Goal: Task Accomplishment & Management: Complete application form

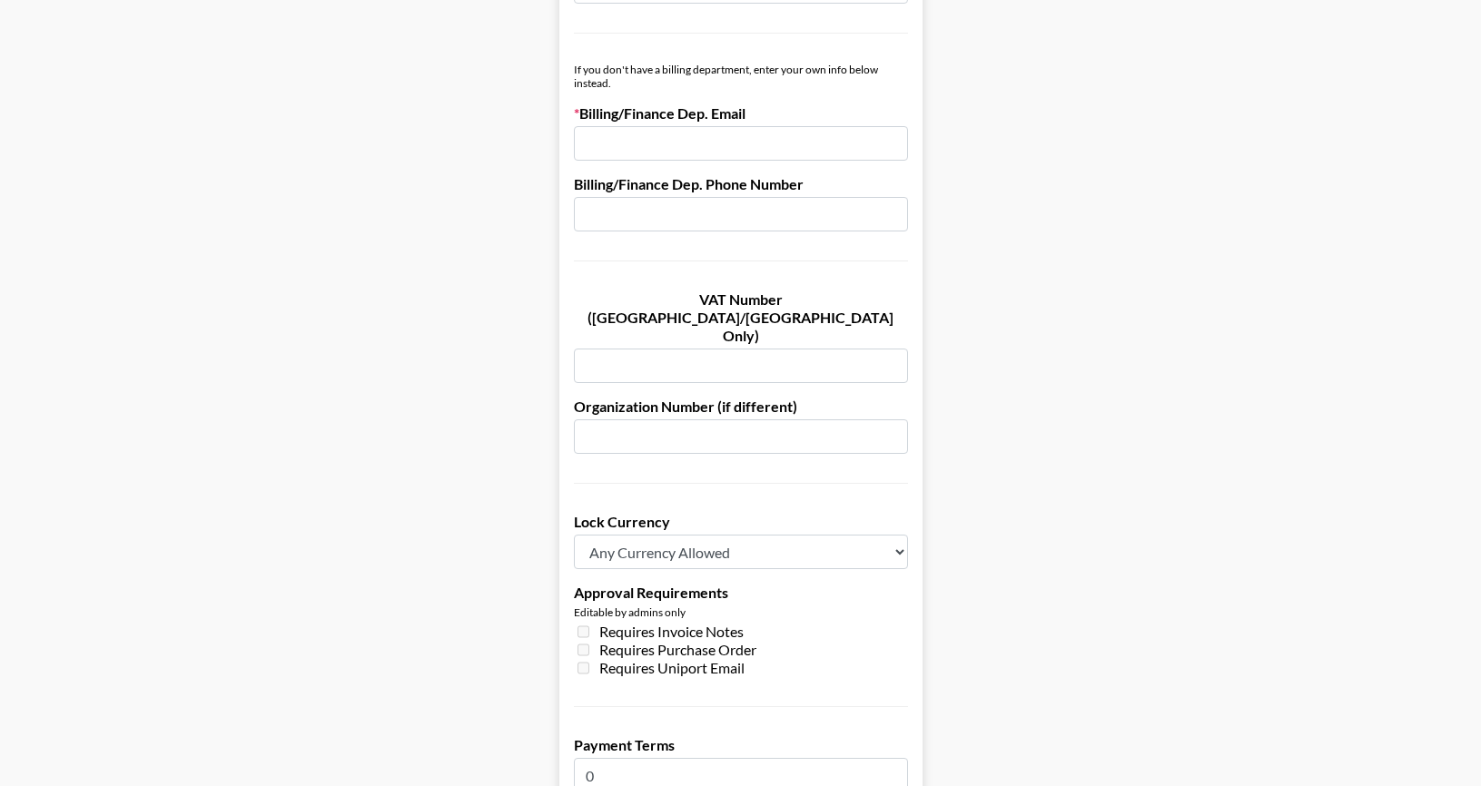
scroll to position [992, 0]
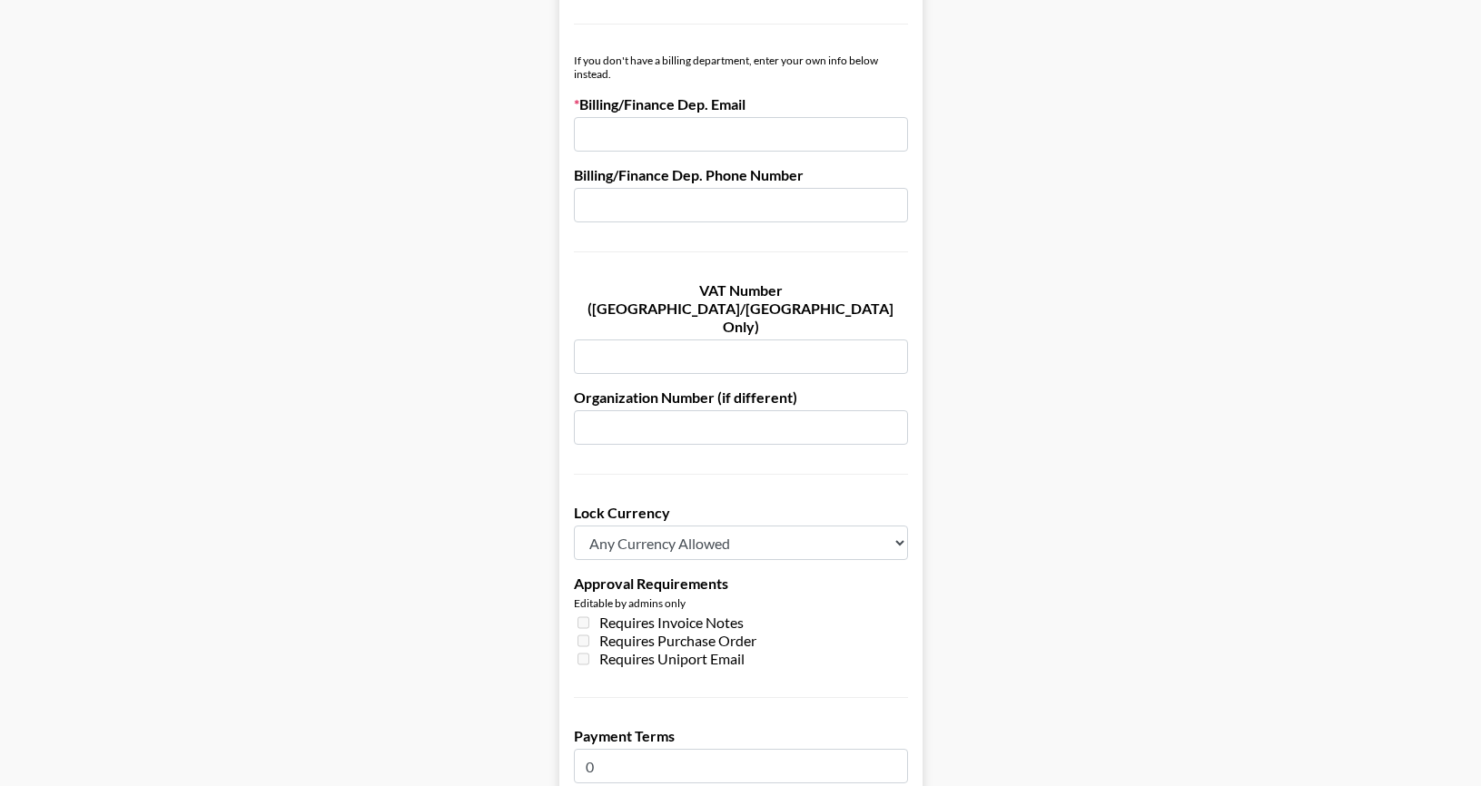
click at [851, 143] on input "email" at bounding box center [741, 134] width 334 height 35
click at [645, 133] on input "email" at bounding box center [741, 134] width 334 height 35
paste input "[EMAIL_ADDRESS][DOMAIN_NAME]"
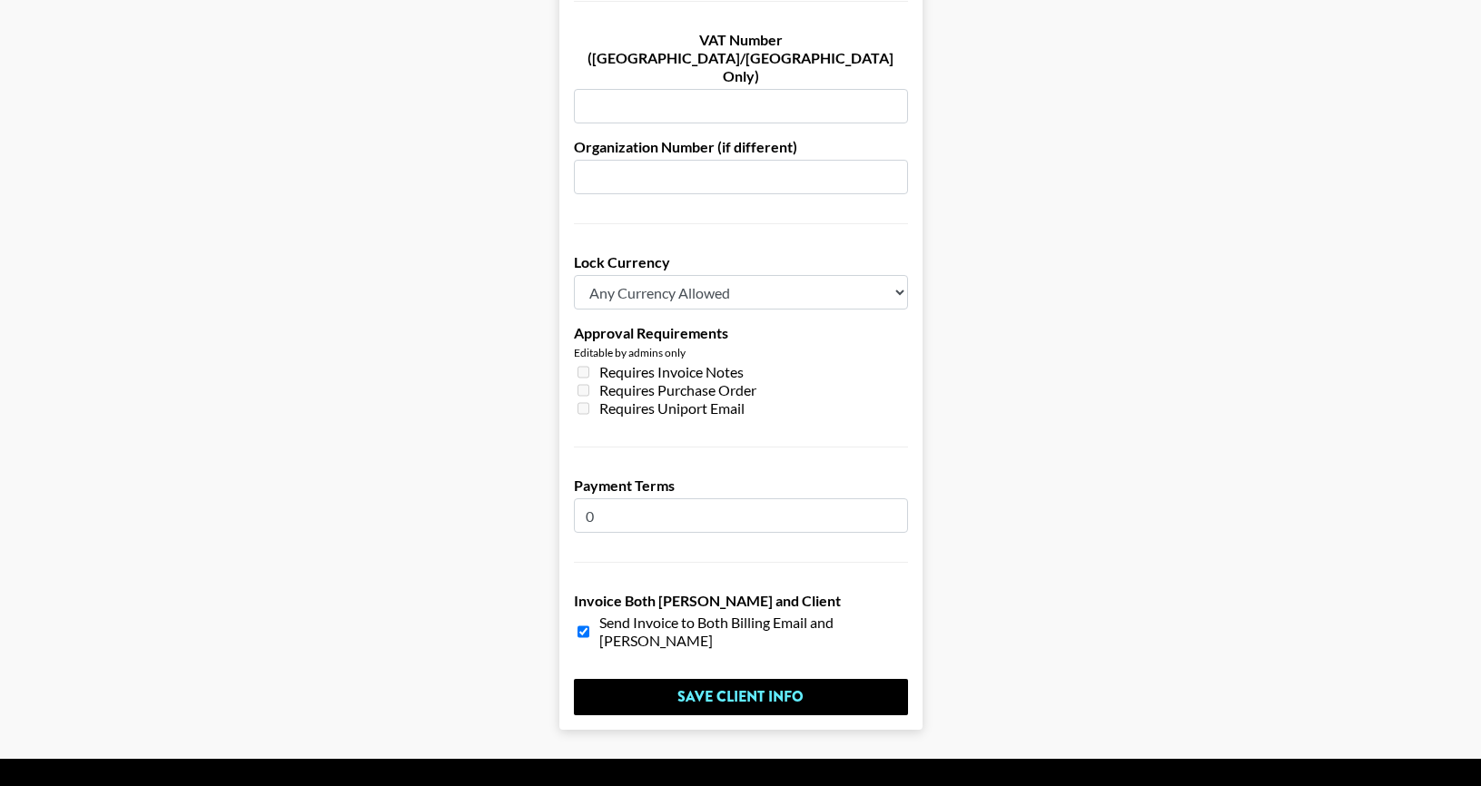
scroll to position [1251, 0]
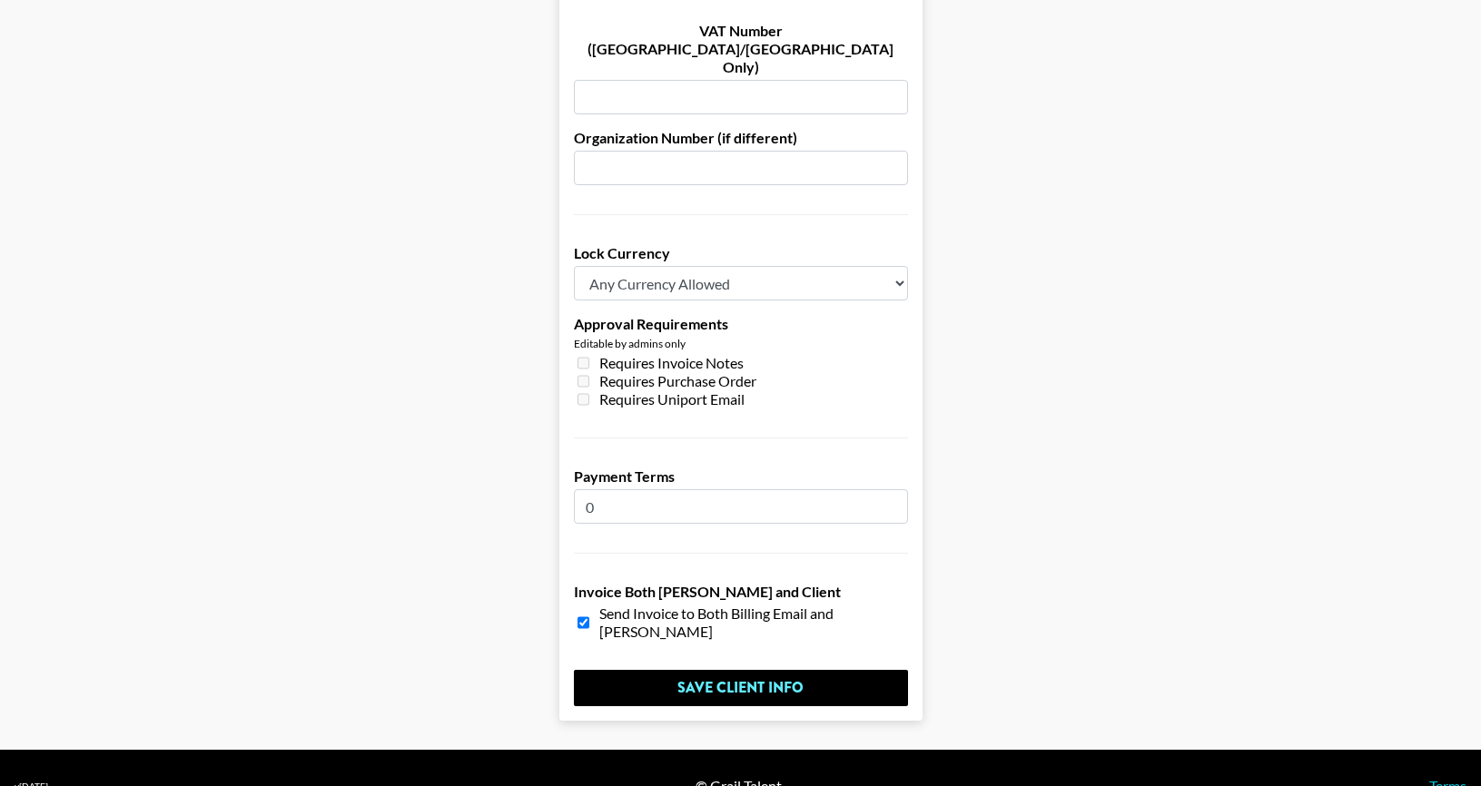
type input "[EMAIL_ADDRESS][DOMAIN_NAME]"
click at [754, 266] on select "Any Currency Allowed USD GBP EUR CAD AUD" at bounding box center [741, 283] width 334 height 35
select select "USD"
click at [596, 489] on input "0" at bounding box center [741, 506] width 334 height 35
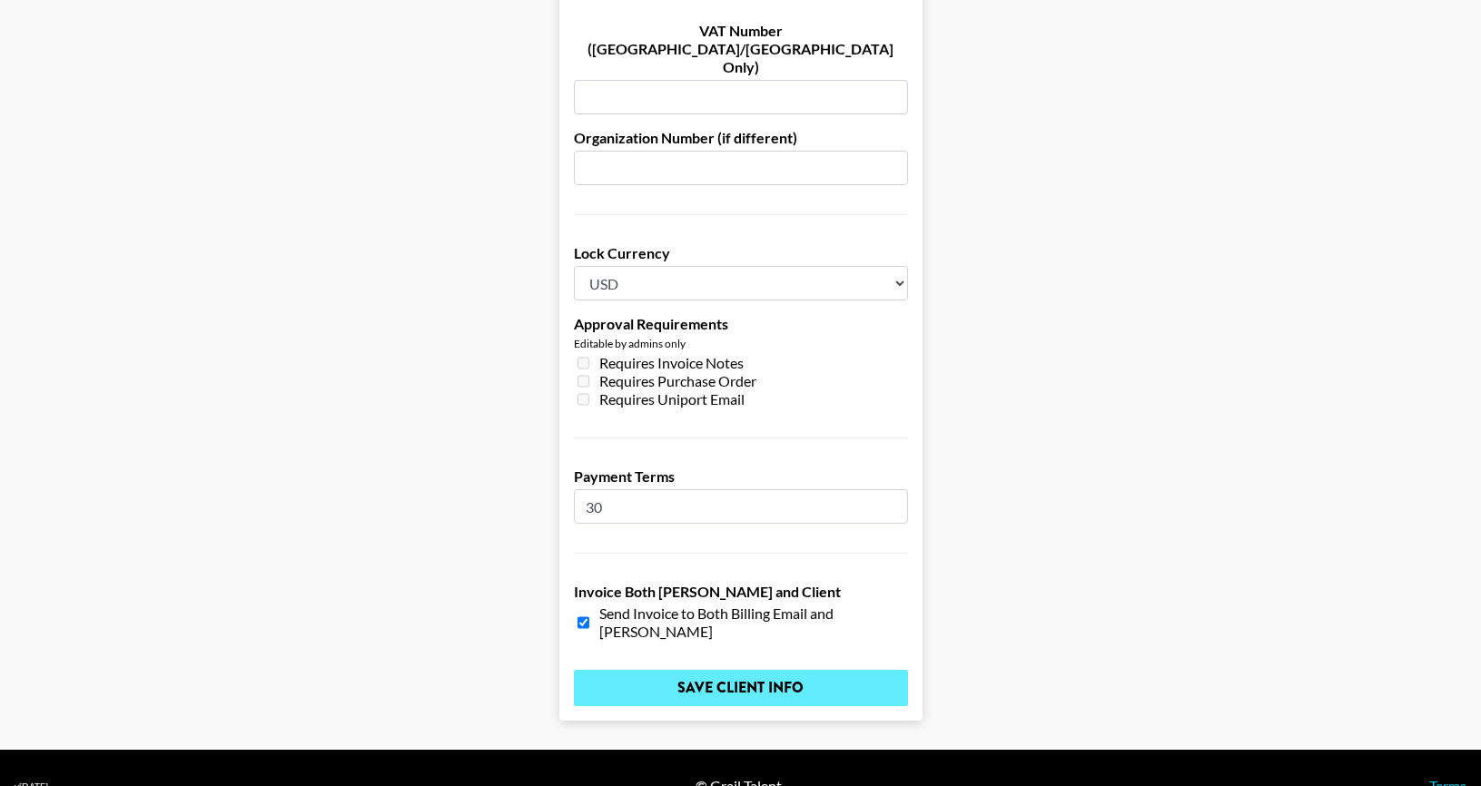
type input "30"
click at [741, 670] on input "Save Client Info" at bounding box center [741, 688] width 334 height 36
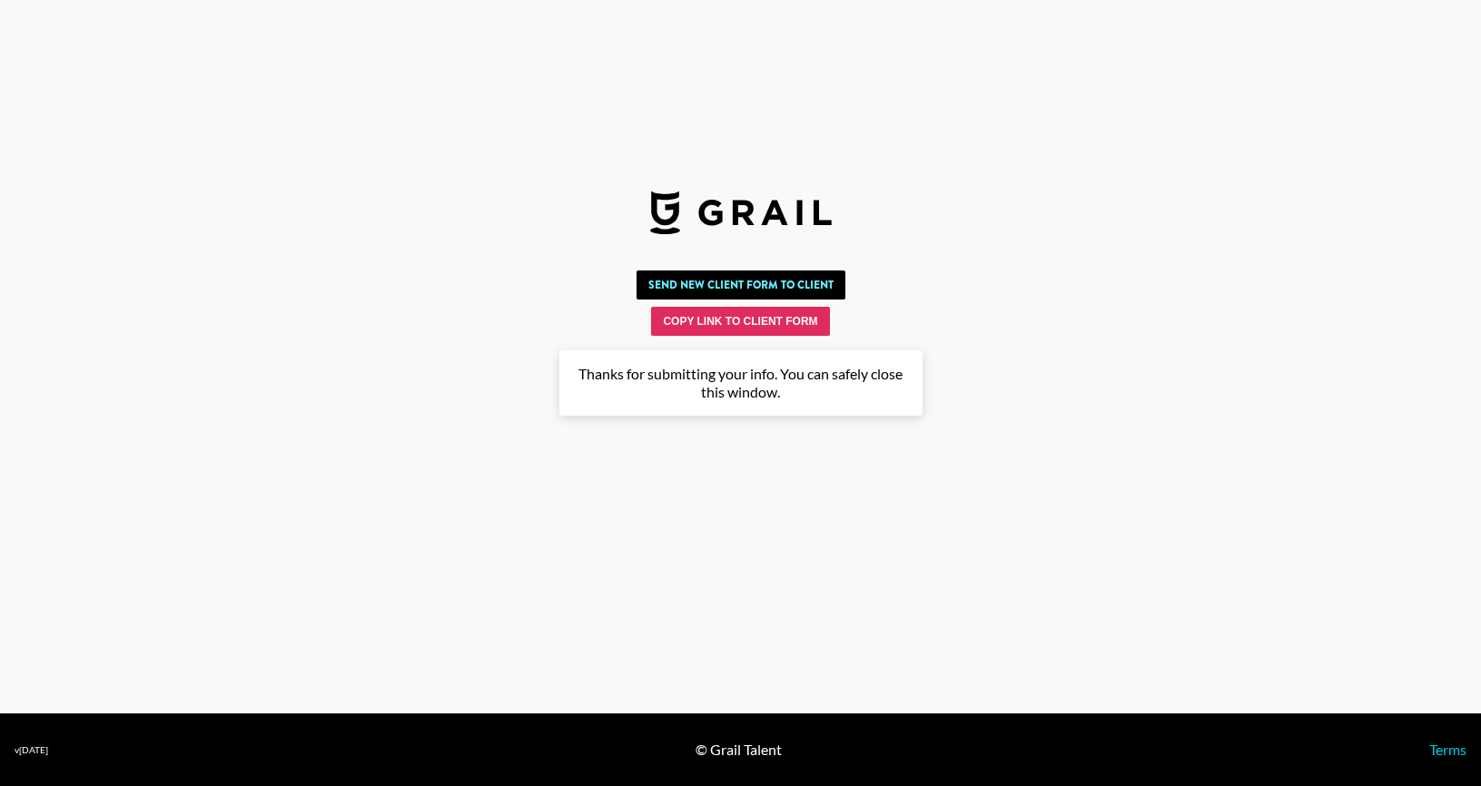
scroll to position [0, 0]
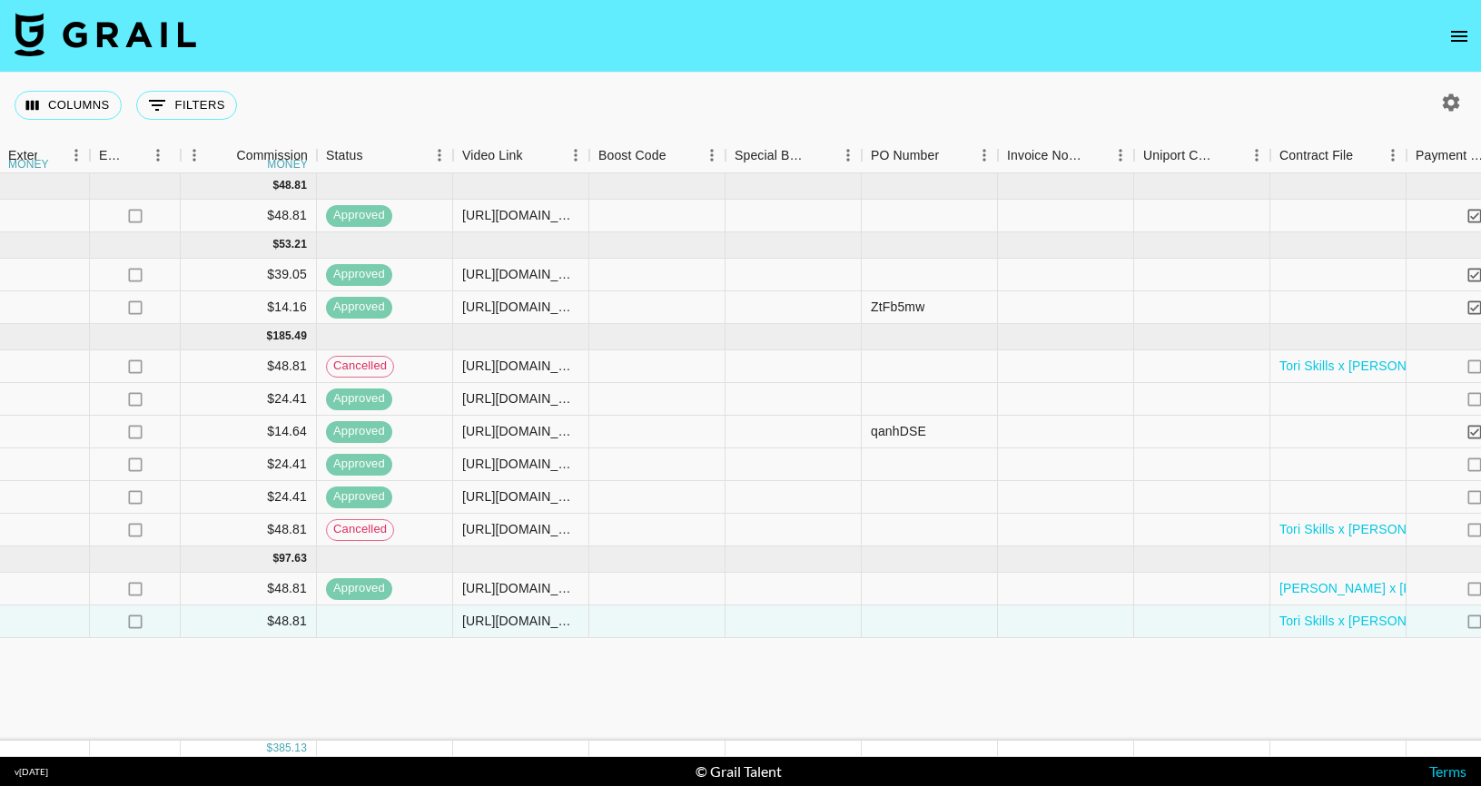
scroll to position [0, 2374]
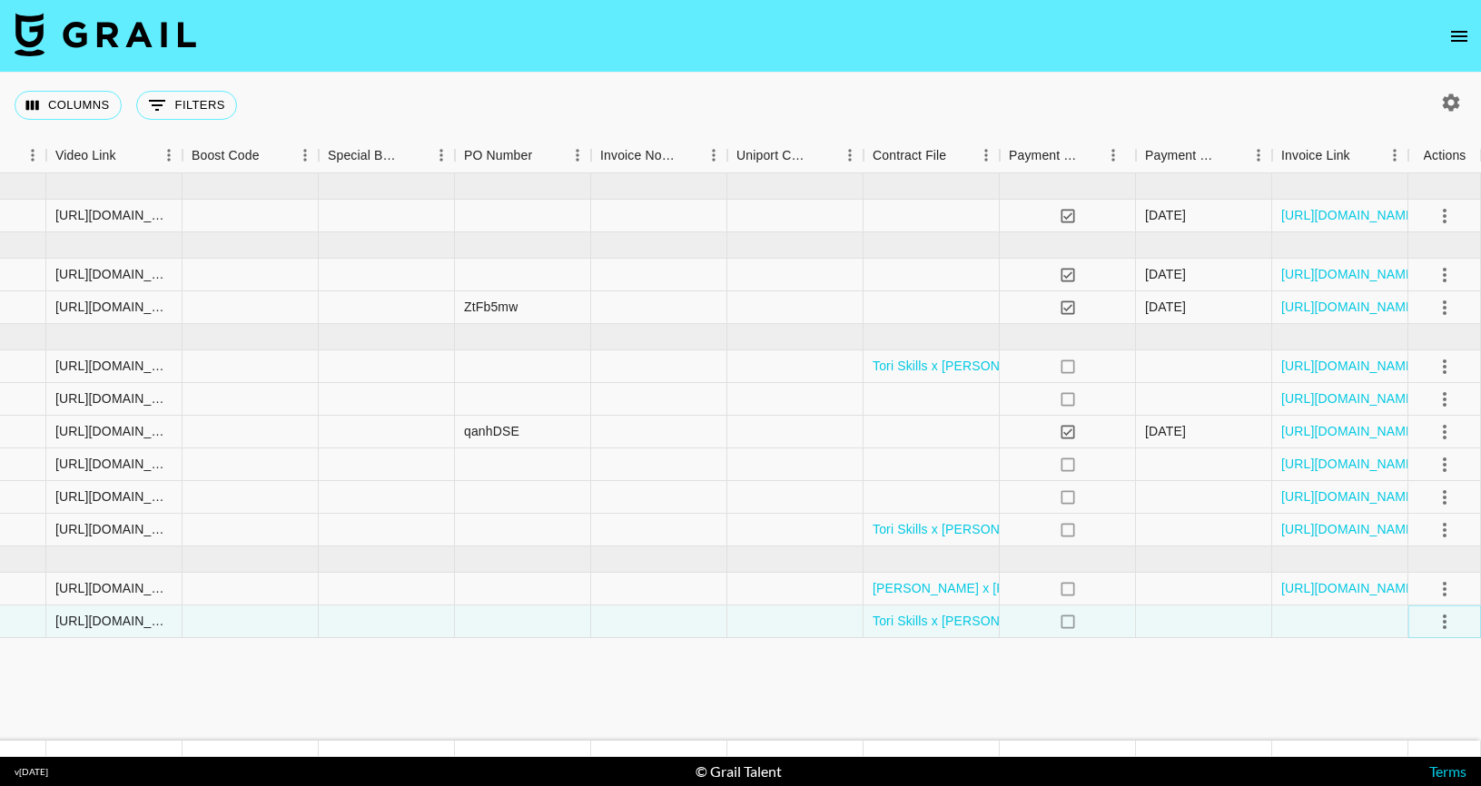
click at [1445, 621] on icon "select merge strategy" at bounding box center [1445, 622] width 4 height 15
click at [1403, 585] on div "Approve" at bounding box center [1405, 583] width 55 height 22
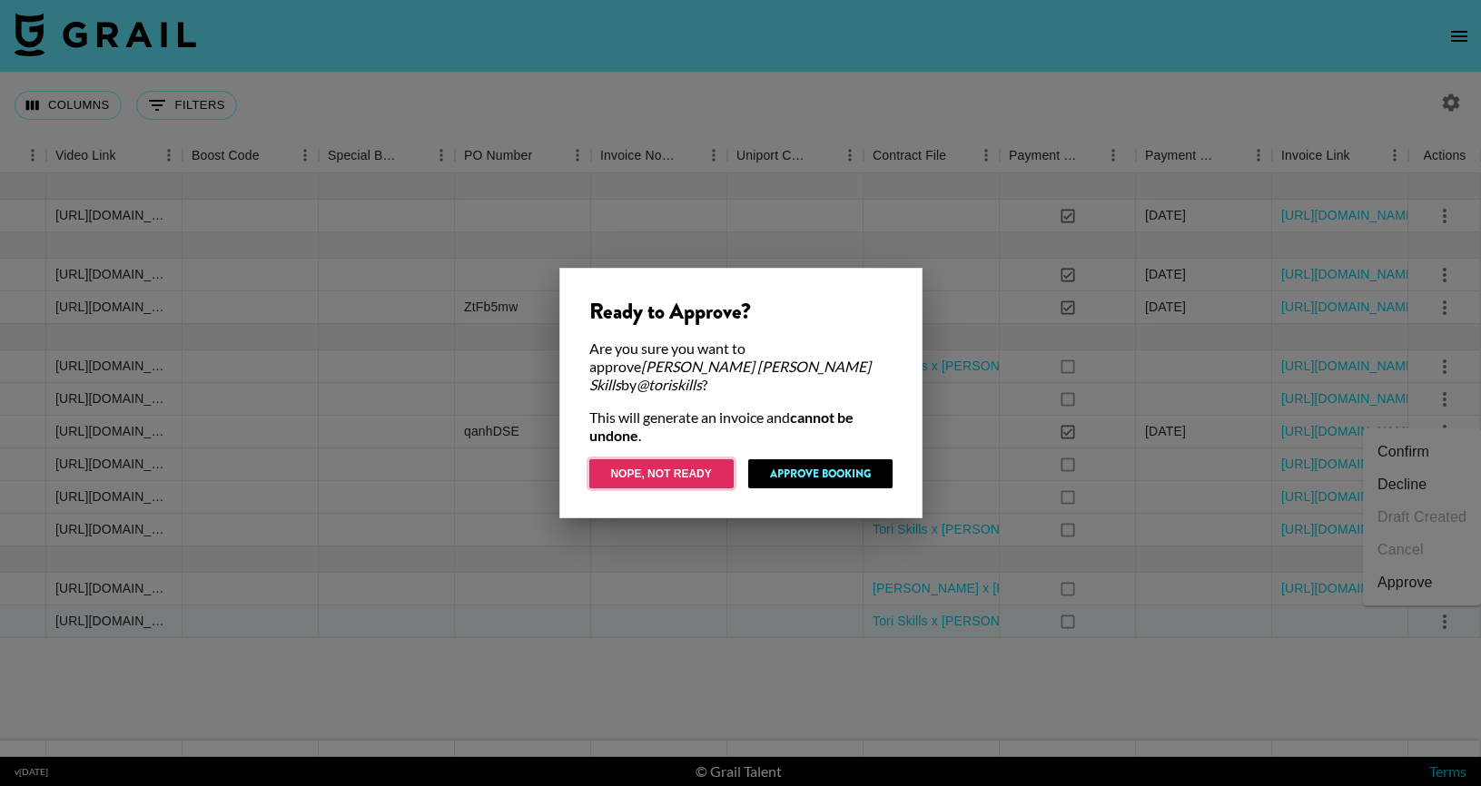
click at [656, 460] on button "Nope, Not Ready" at bounding box center [661, 474] width 144 height 29
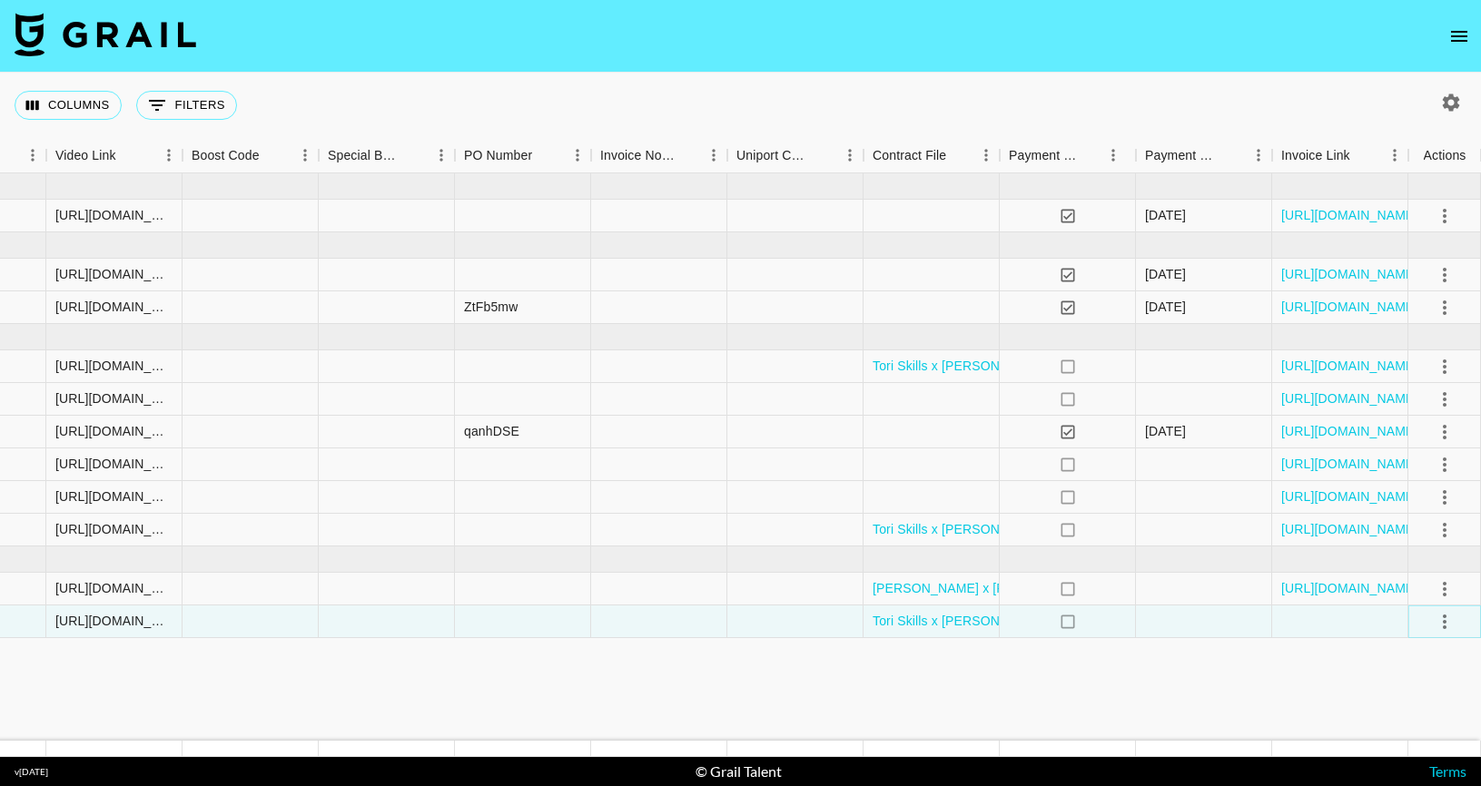
click at [1445, 621] on icon "select merge strategy" at bounding box center [1445, 622] width 4 height 15
click at [1410, 578] on div "Approve" at bounding box center [1405, 583] width 55 height 22
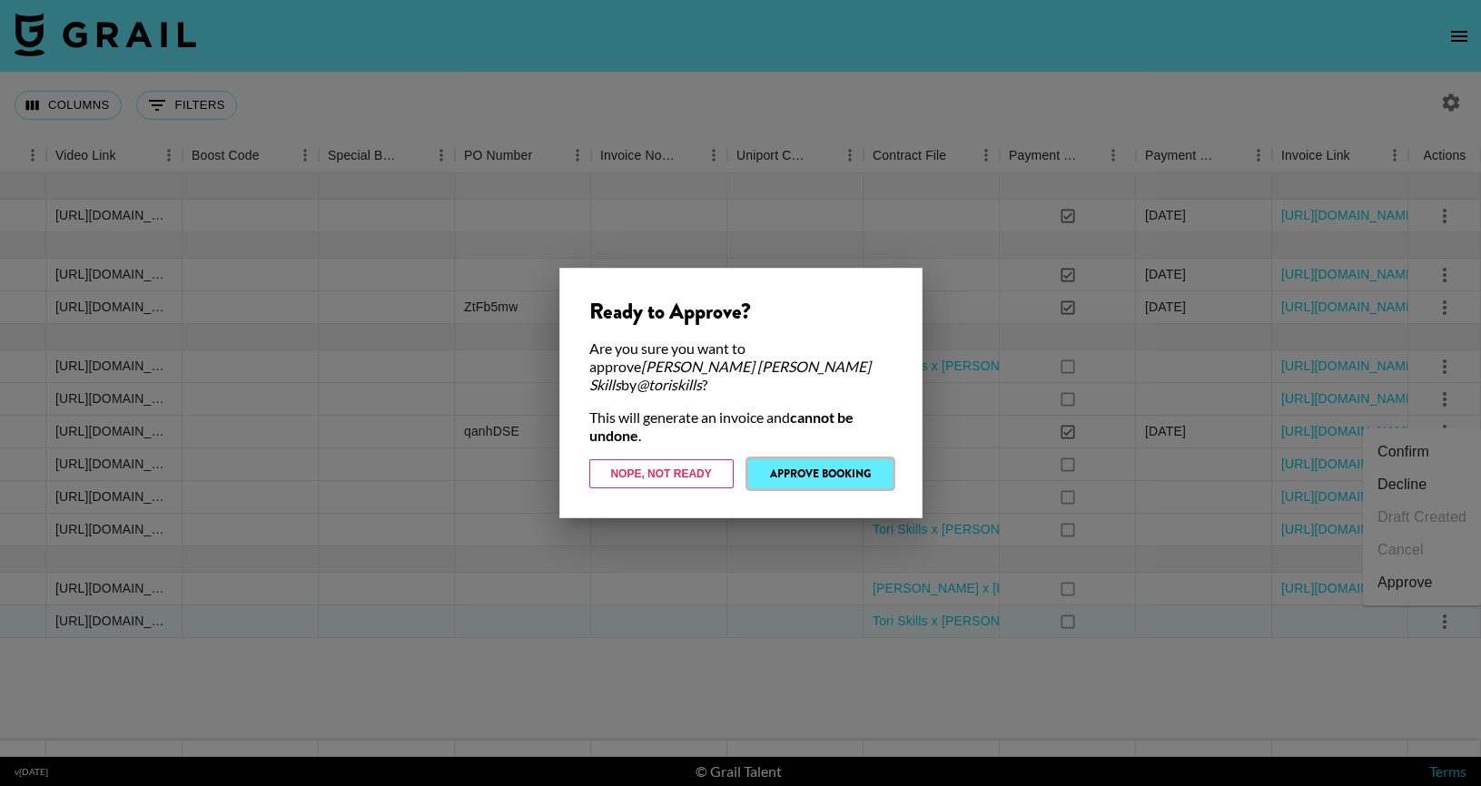
click at [814, 460] on button "Approve Booking" at bounding box center [820, 474] width 144 height 29
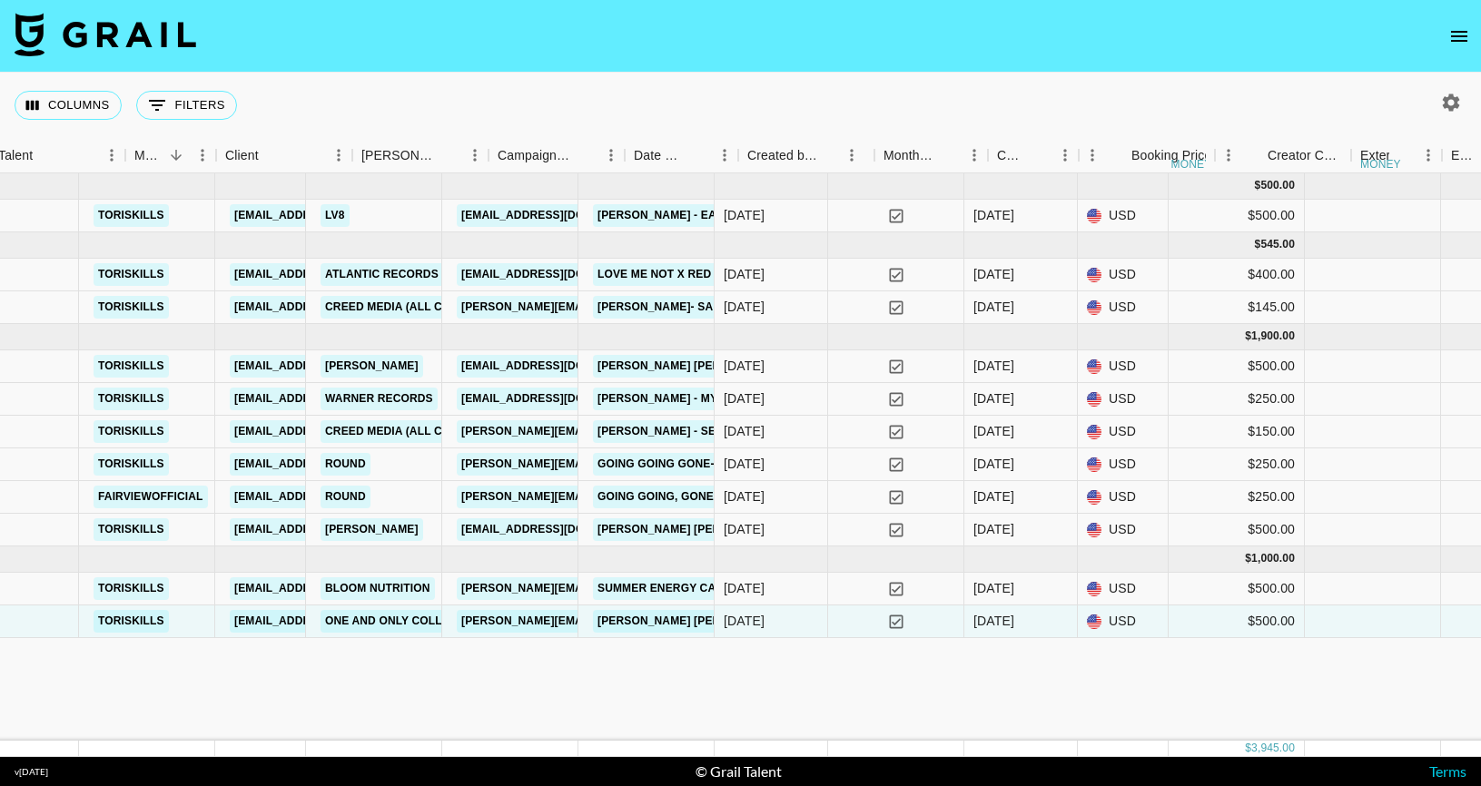
scroll to position [0, 0]
